Goal: Information Seeking & Learning: Learn about a topic

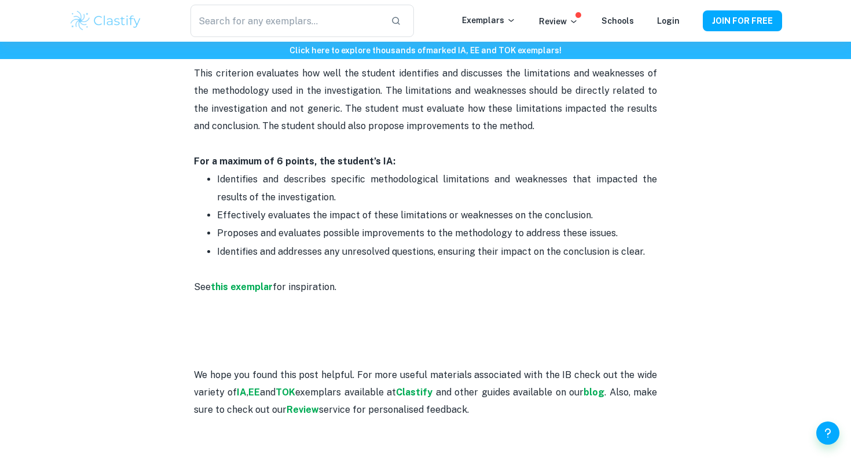
scroll to position [2515, 0]
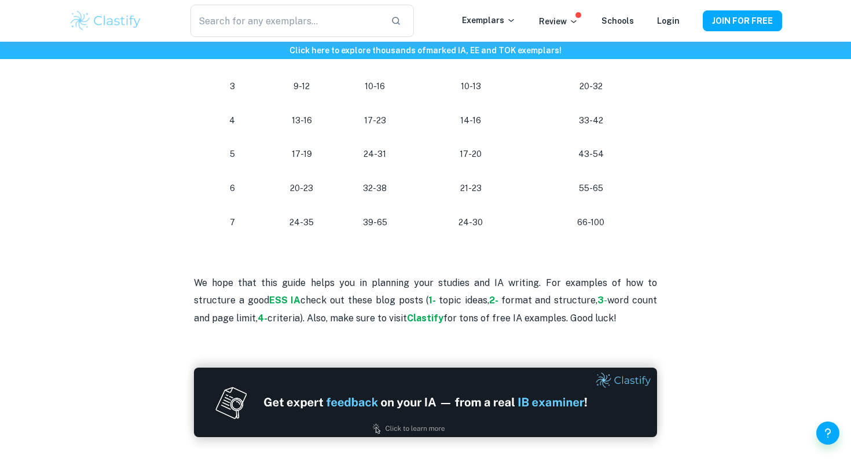
scroll to position [497, 0]
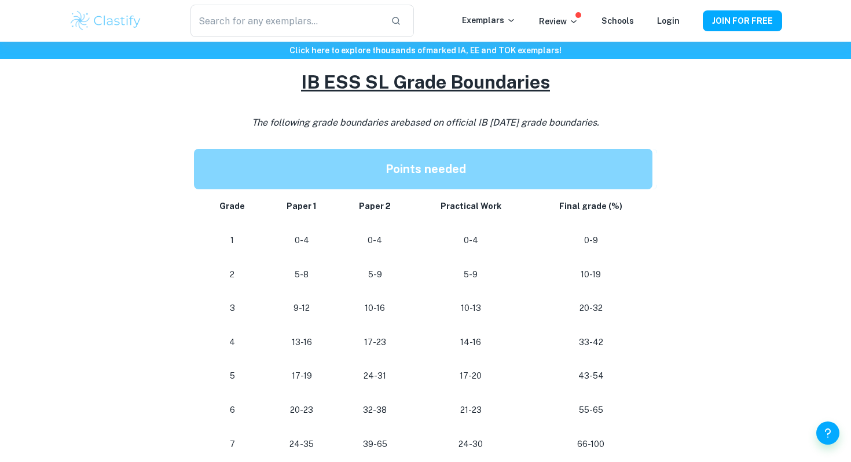
scroll to position [537, 0]
